Goal: Task Accomplishment & Management: Use online tool/utility

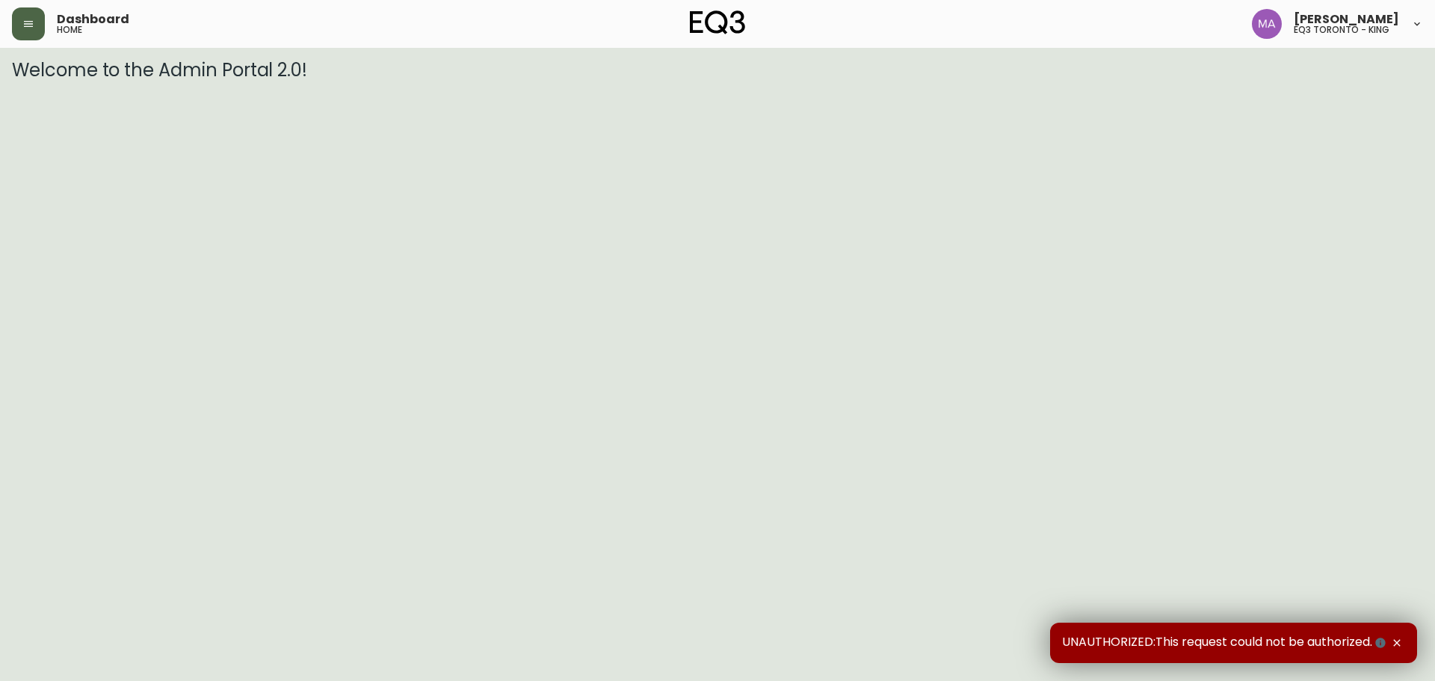
click at [37, 21] on button "button" at bounding box center [28, 23] width 33 height 33
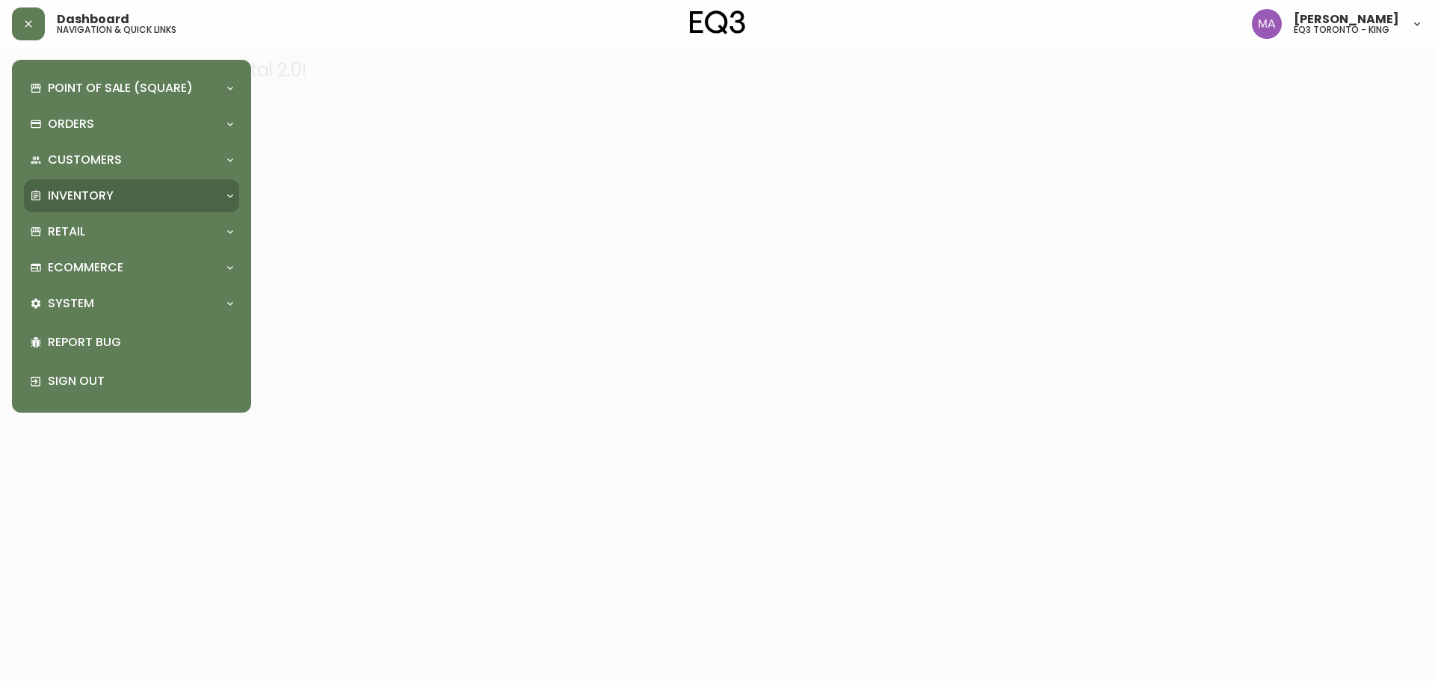
click at [109, 191] on p "Inventory" at bounding box center [81, 196] width 66 height 16
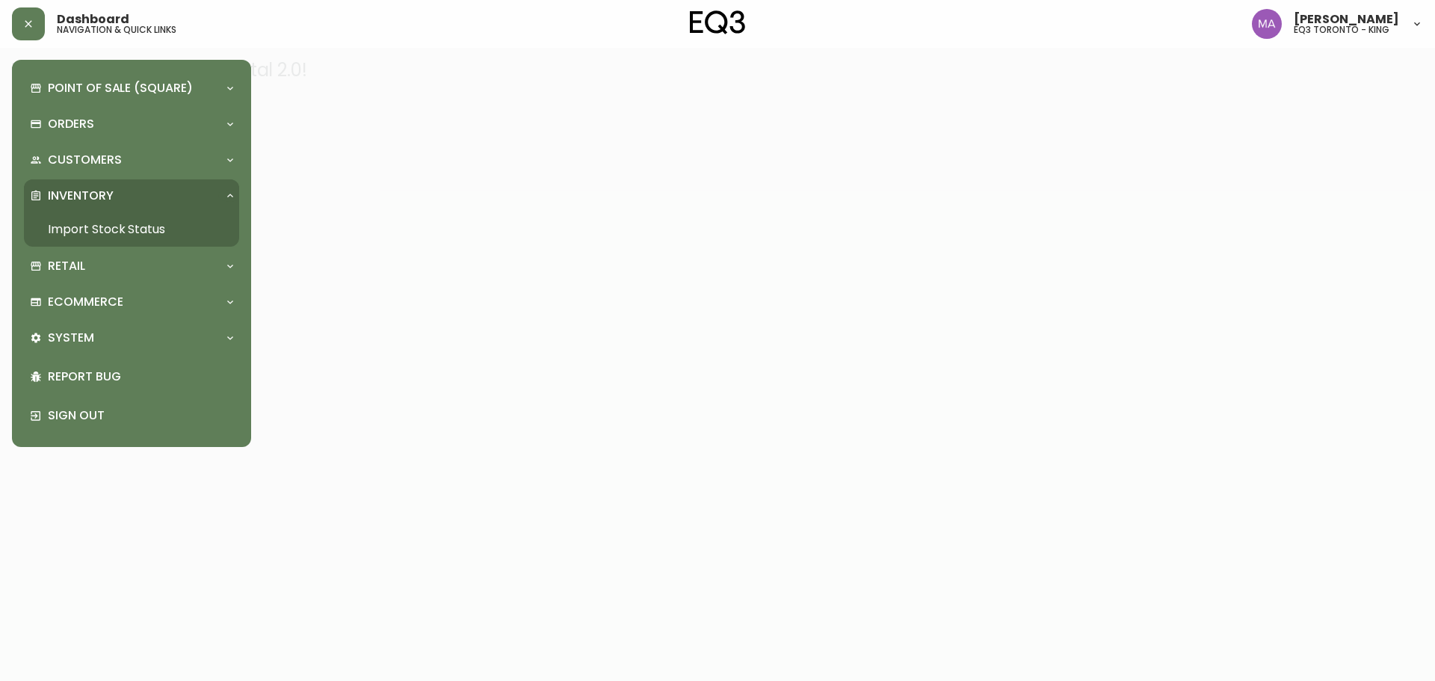
click at [143, 231] on link "Import Stock Status" at bounding box center [131, 229] width 215 height 34
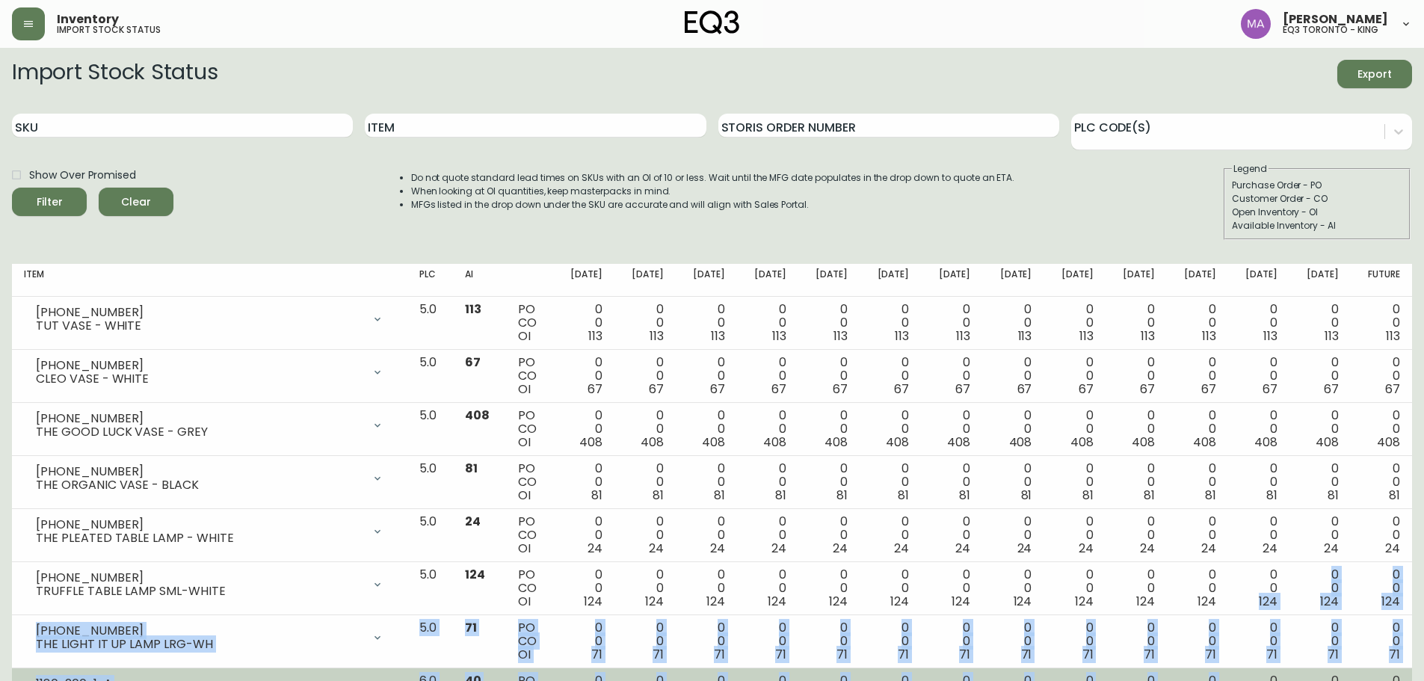
drag, startPoint x: 1246, startPoint y: 607, endPoint x: 1247, endPoint y: 662, distance: 55.3
